Goal: Task Accomplishment & Management: Use online tool/utility

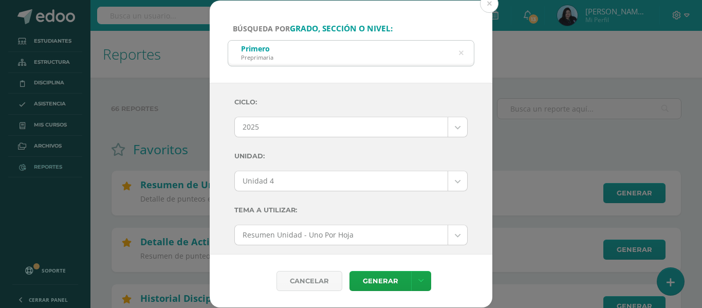
select select "2"
select select "Unidad 4"
click at [463, 53] on icon at bounding box center [461, 53] width 5 height 26
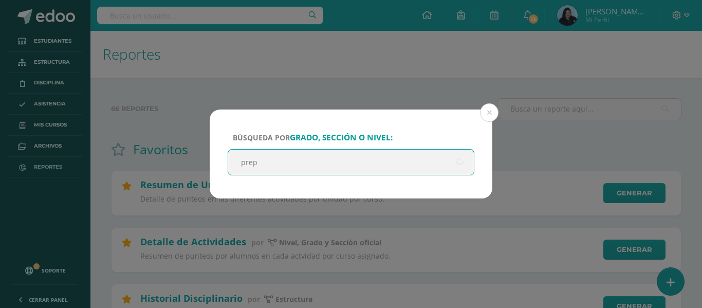
type input "prepa"
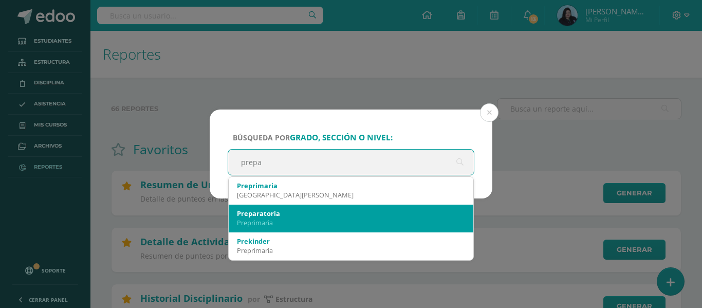
click at [267, 215] on div "Preparatoria" at bounding box center [351, 213] width 228 height 9
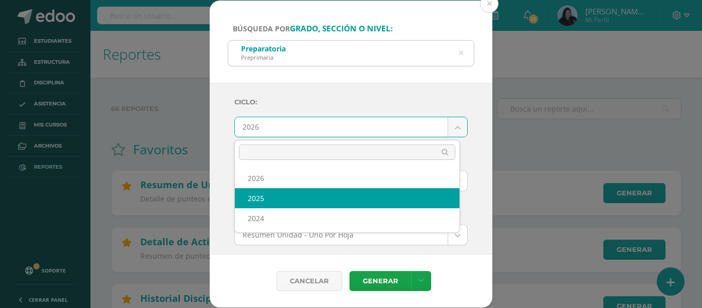
select select "2"
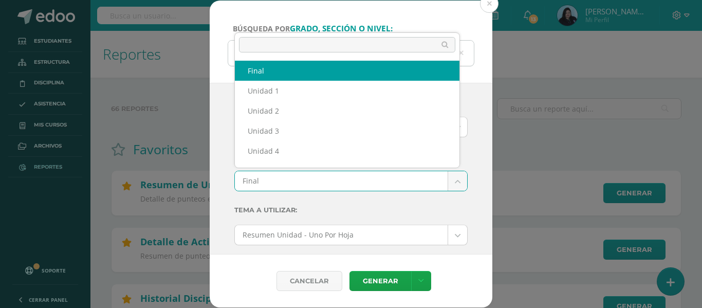
scroll to position [13, 0]
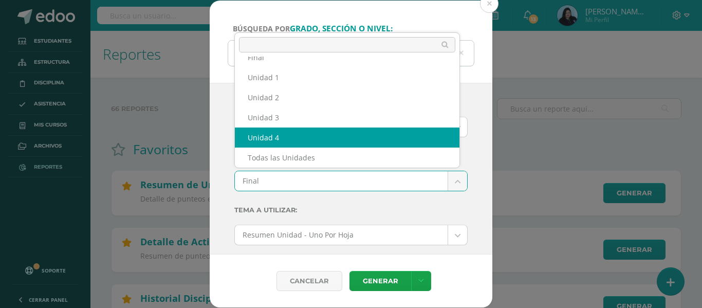
select select "Unidad 4"
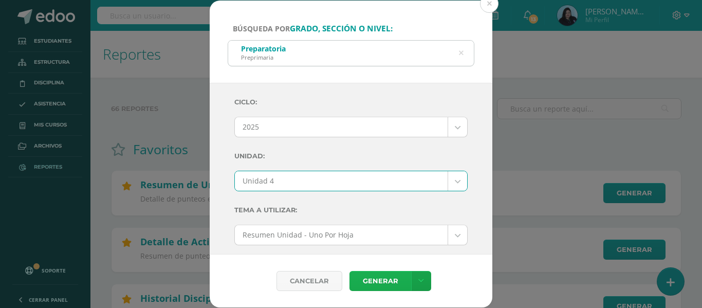
click at [376, 274] on link "Generar" at bounding box center [380, 281] width 62 height 20
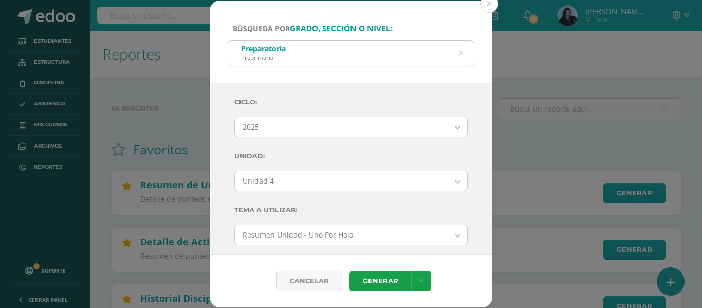
click at [463, 52] on icon at bounding box center [461, 53] width 5 height 26
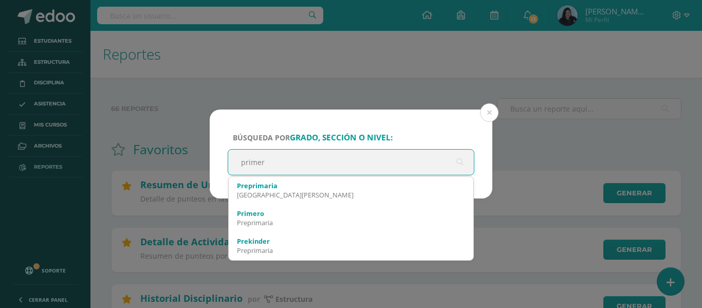
type input "primero"
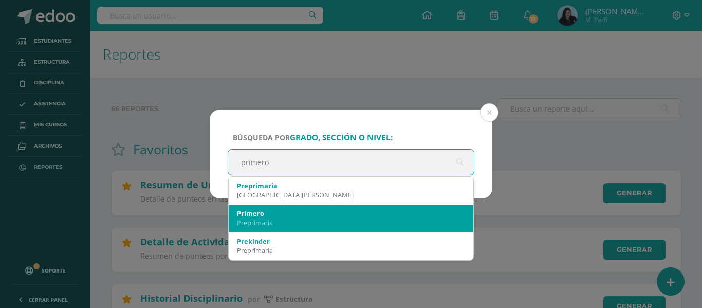
click at [270, 212] on div "Primero" at bounding box center [351, 213] width 228 height 9
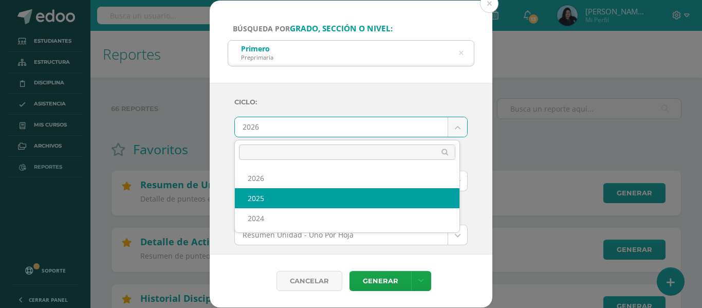
select select "2"
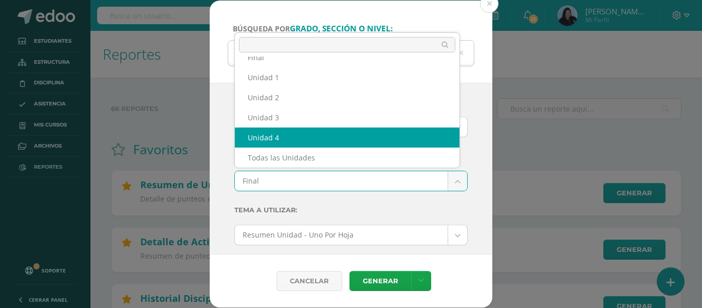
select select "Unidad 4"
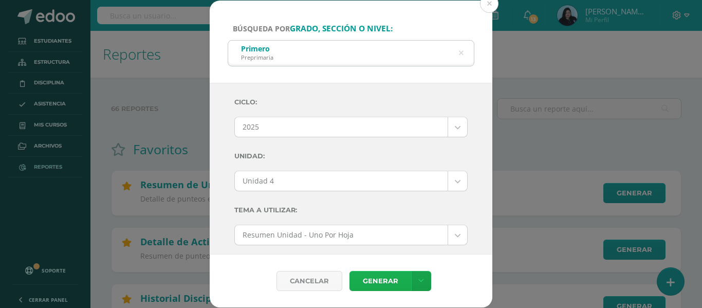
click at [372, 276] on link "Generar" at bounding box center [380, 281] width 62 height 20
click at [460, 53] on icon at bounding box center [461, 53] width 26 height 5
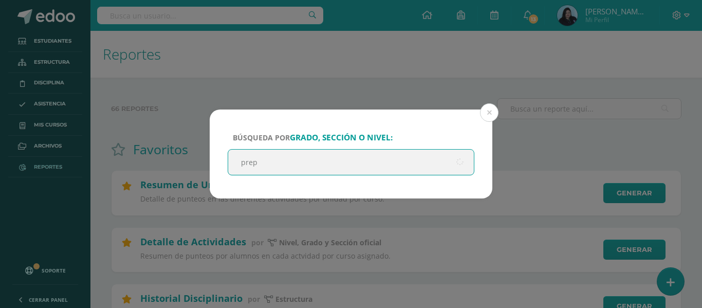
type input "prepa"
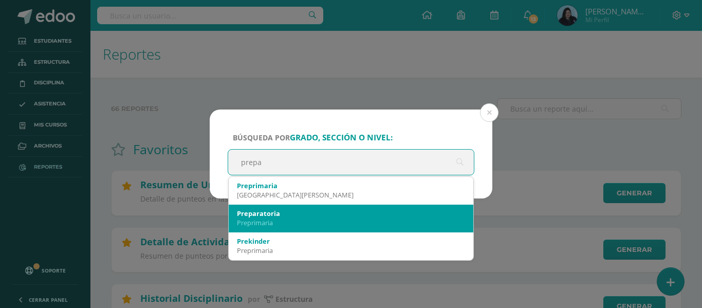
click at [320, 213] on div "Preparatoria" at bounding box center [351, 213] width 228 height 9
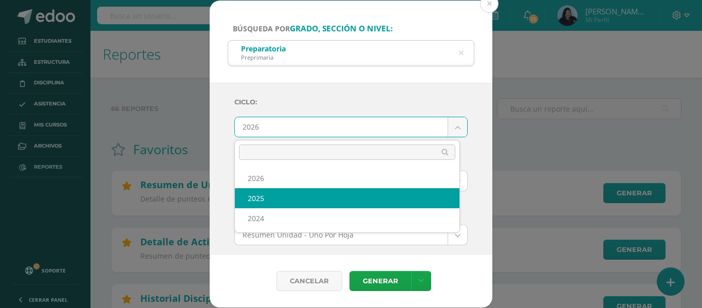
select select "2"
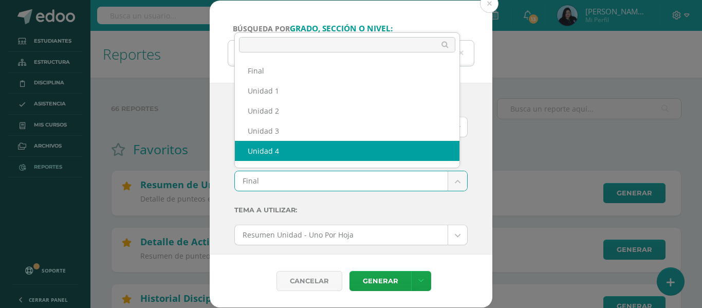
select select "Unidad 4"
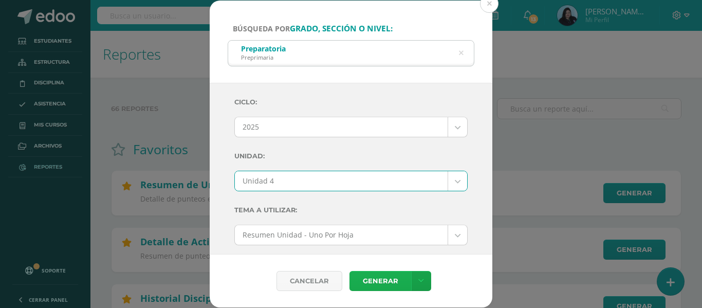
click at [378, 282] on link "Generar" at bounding box center [380, 281] width 62 height 20
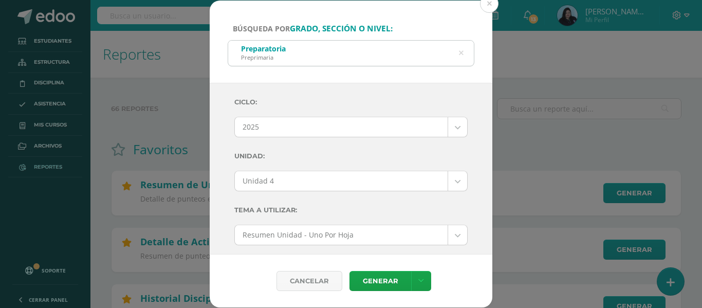
click at [460, 53] on icon at bounding box center [461, 54] width 22 height 22
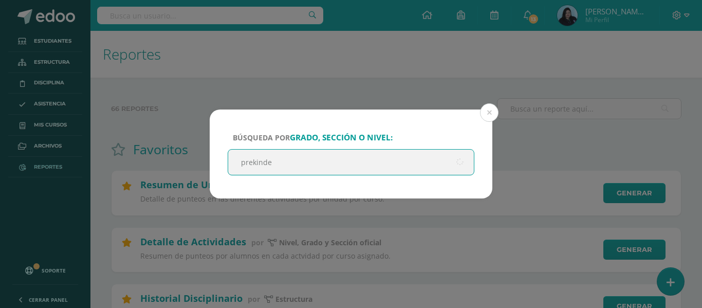
type input "prekinder"
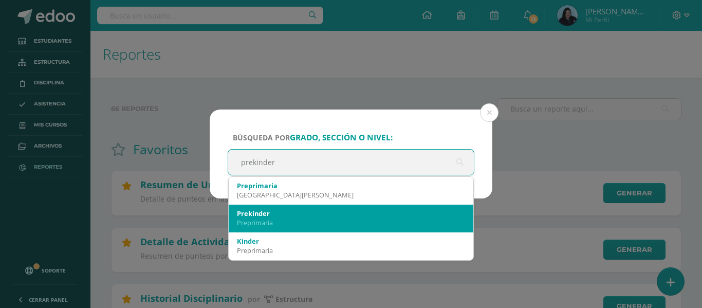
click at [305, 217] on div "Prekinder" at bounding box center [351, 213] width 228 height 9
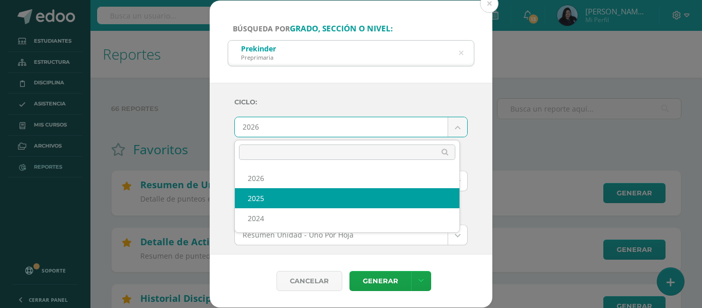
select select "2"
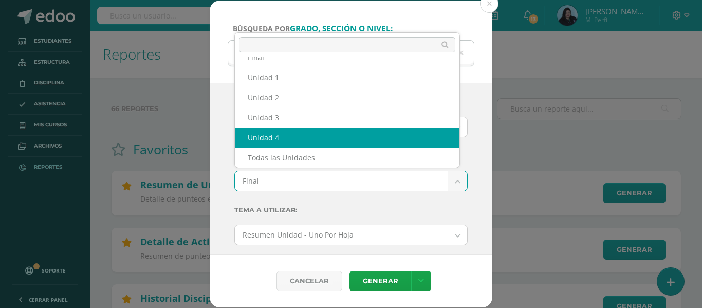
select select "Unidad 4"
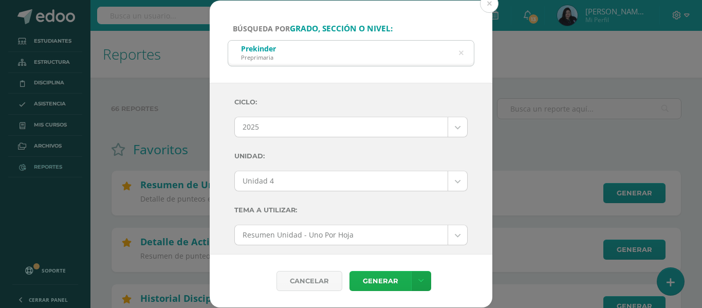
click at [375, 276] on link "Generar" at bounding box center [380, 281] width 62 height 20
click at [493, 3] on button at bounding box center [489, 3] width 19 height 19
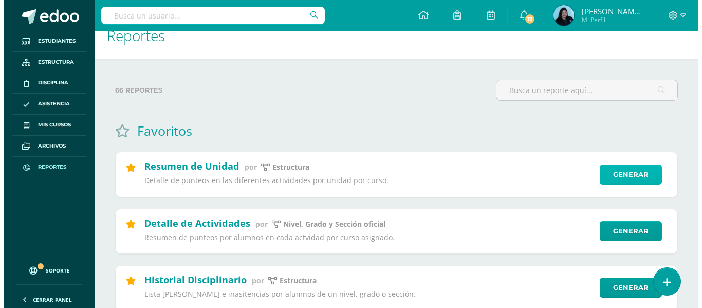
scroll to position [0, 0]
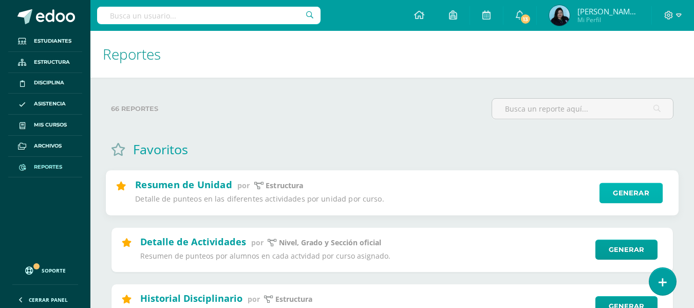
click at [631, 189] on link "Generar" at bounding box center [631, 193] width 63 height 21
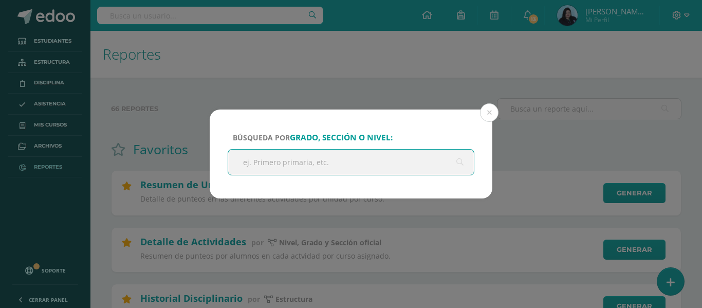
click at [297, 170] on input "text" at bounding box center [351, 162] width 246 height 25
type input "prepa"
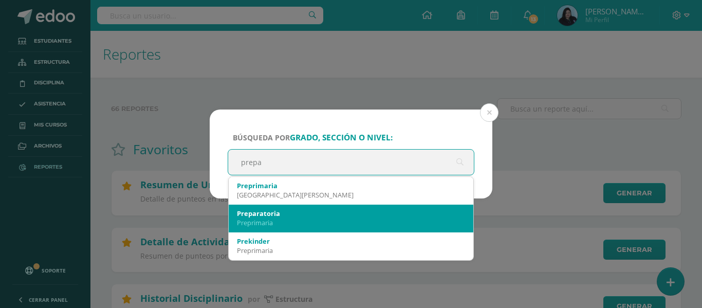
click at [289, 217] on div "Preparatoria" at bounding box center [351, 213] width 228 height 9
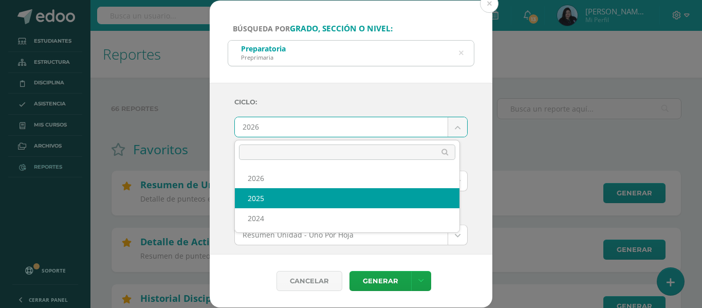
select select "2"
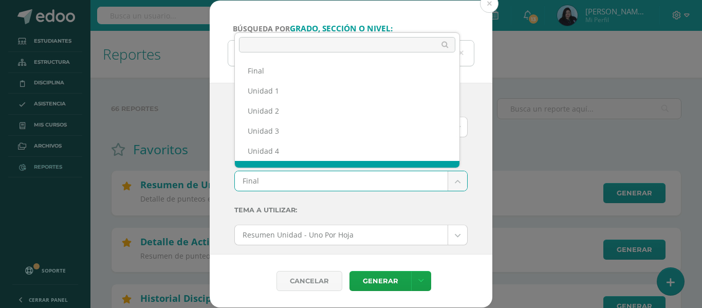
scroll to position [13, 0]
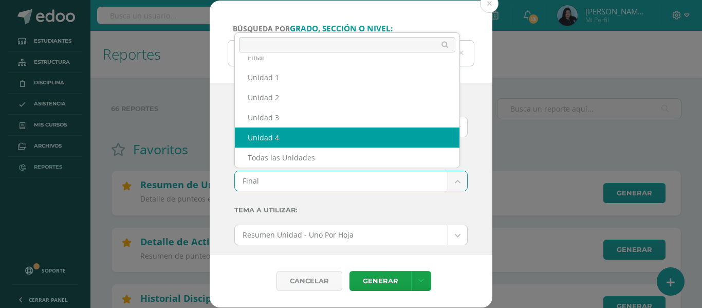
select select "Unidad 4"
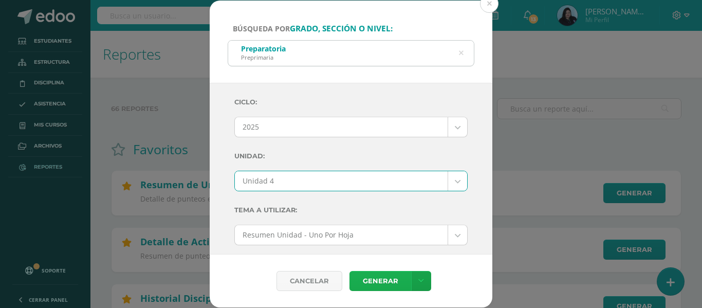
click at [365, 275] on link "Generar" at bounding box center [380, 281] width 62 height 20
